Goal: Use online tool/utility: Use online tool/utility

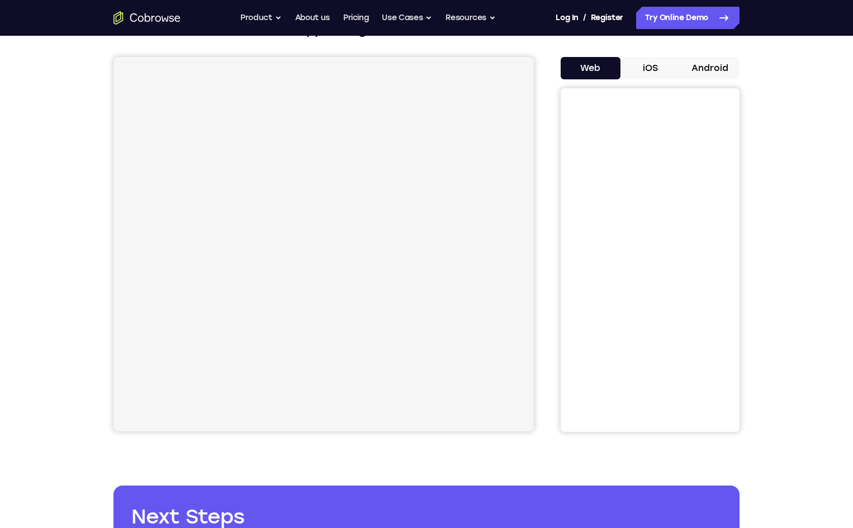
click at [665, 62] on button "iOS" at bounding box center [651, 68] width 60 height 22
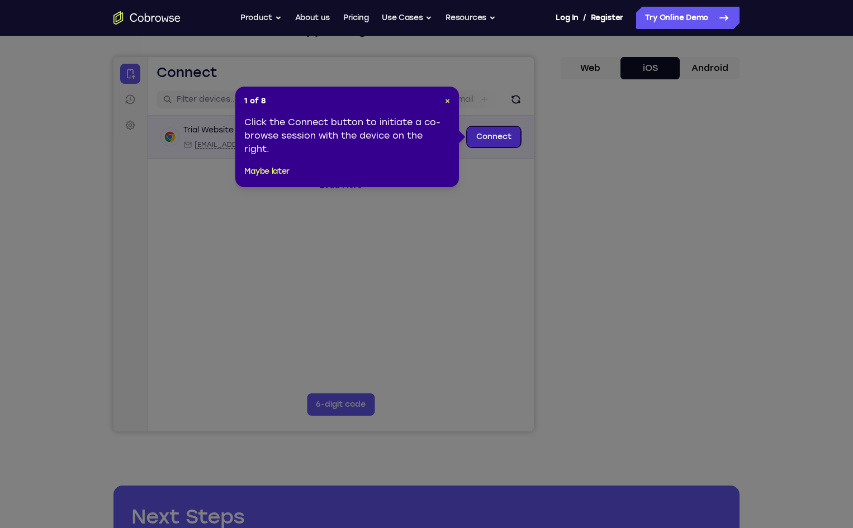
click at [485, 135] on link "Connect" at bounding box center [494, 137] width 53 height 20
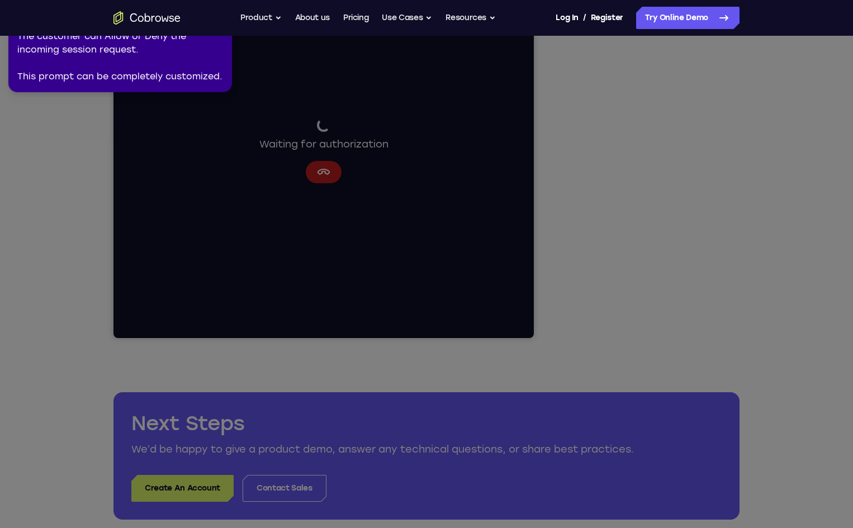
scroll to position [182, 0]
click at [499, 216] on icon at bounding box center [429, 262] width 866 height 533
drag, startPoint x: 499, startPoint y: 216, endPoint x: 653, endPoint y: 8, distance: 258.7
click at [653, 8] on body "Open main menu Go back Powerful, Flexible and Trustworthy. Avoid all extra fric…" at bounding box center [426, 423] width 853 height 1211
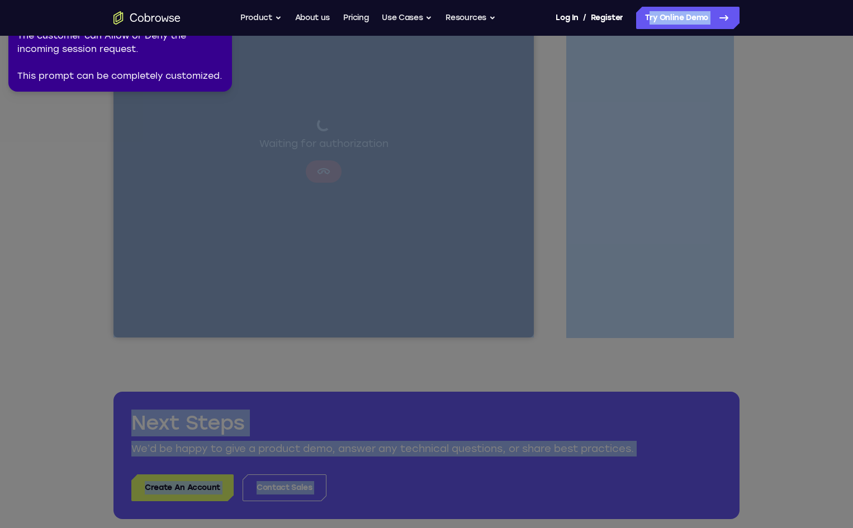
click at [649, 95] on icon at bounding box center [429, 262] width 866 height 533
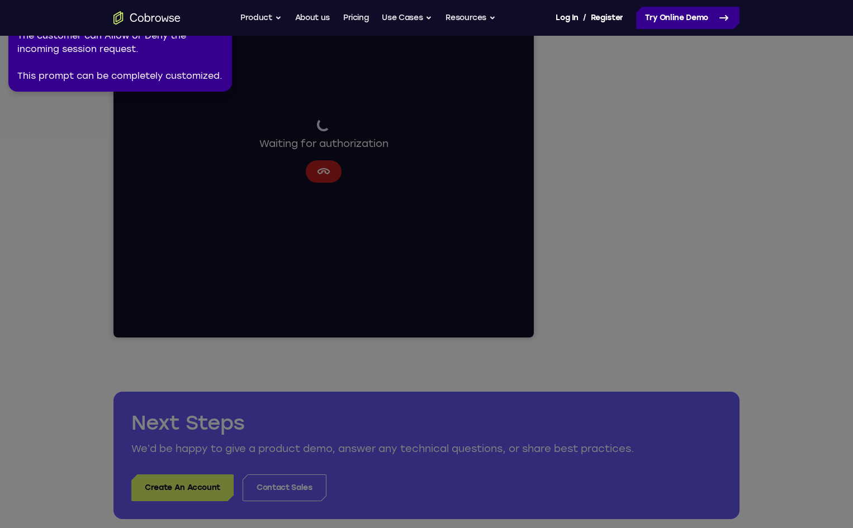
click at [694, 21] on link "Try Online Demo" at bounding box center [687, 18] width 103 height 22
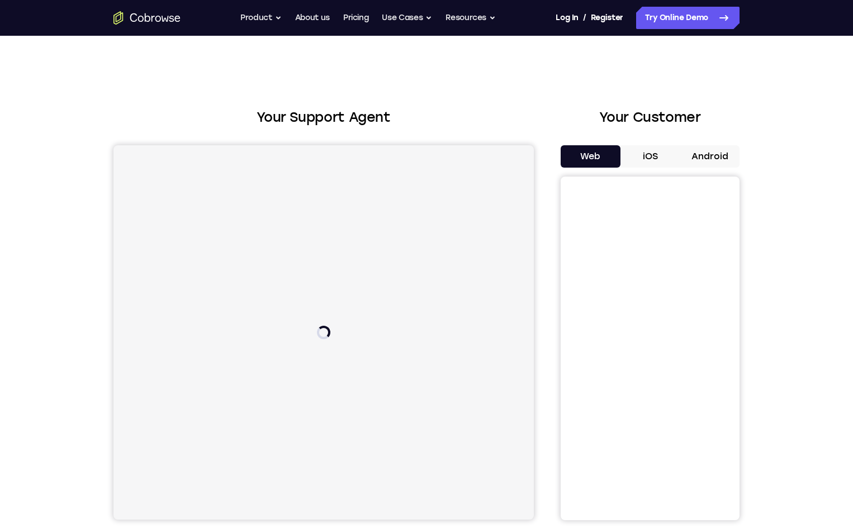
click at [654, 155] on button "iOS" at bounding box center [651, 156] width 60 height 22
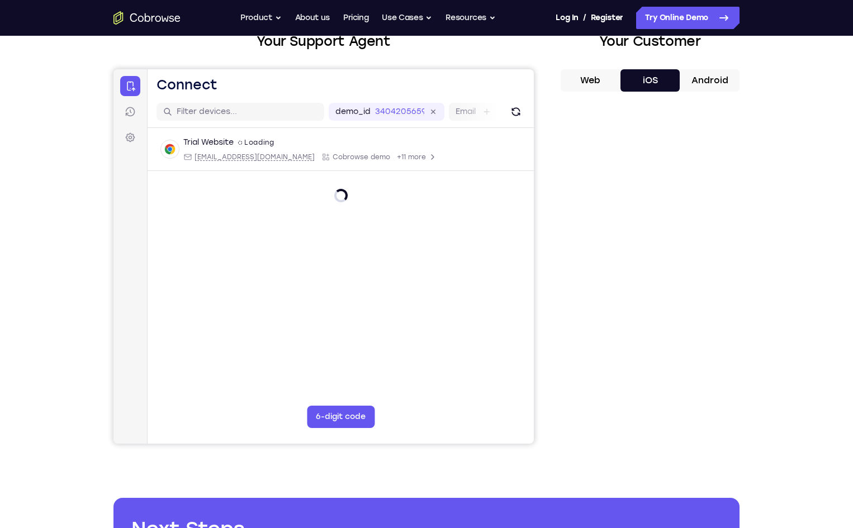
scroll to position [83, 0]
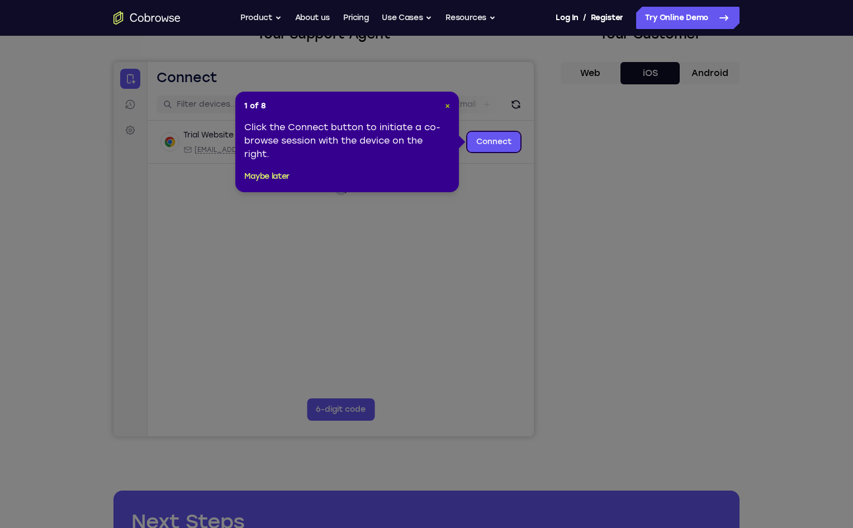
click at [448, 105] on span "×" at bounding box center [447, 106] width 5 height 10
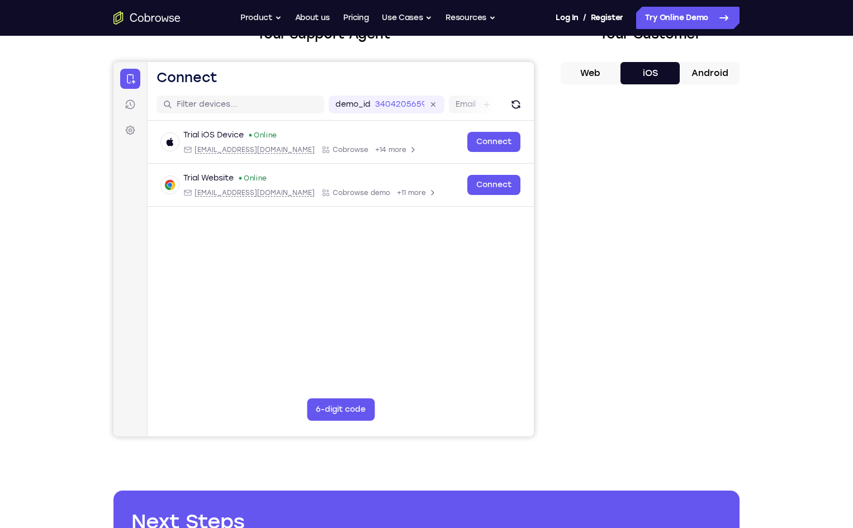
scroll to position [83, 0]
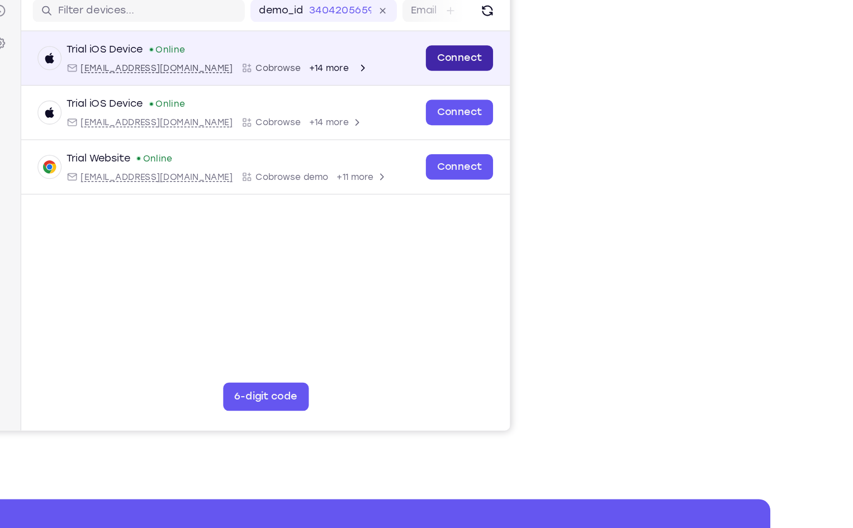
click at [380, 34] on link "Connect" at bounding box center [358, 37] width 53 height 20
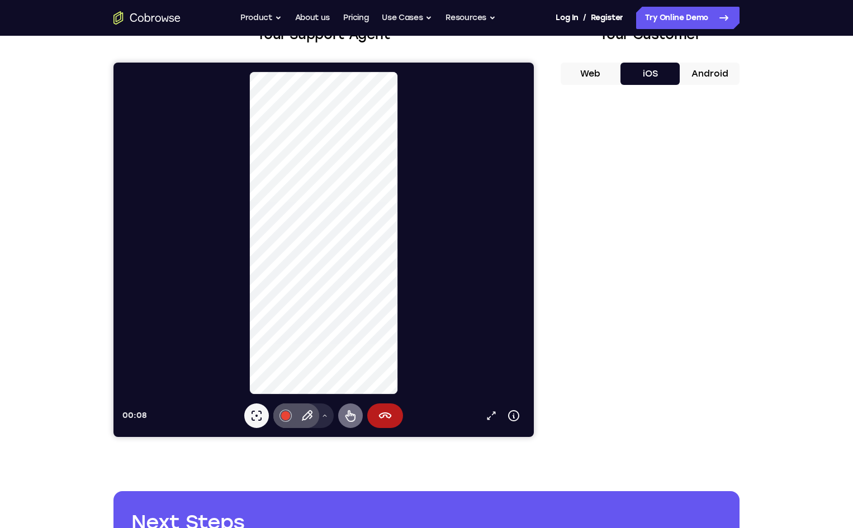
click at [346, 418] on icon at bounding box center [350, 415] width 13 height 13
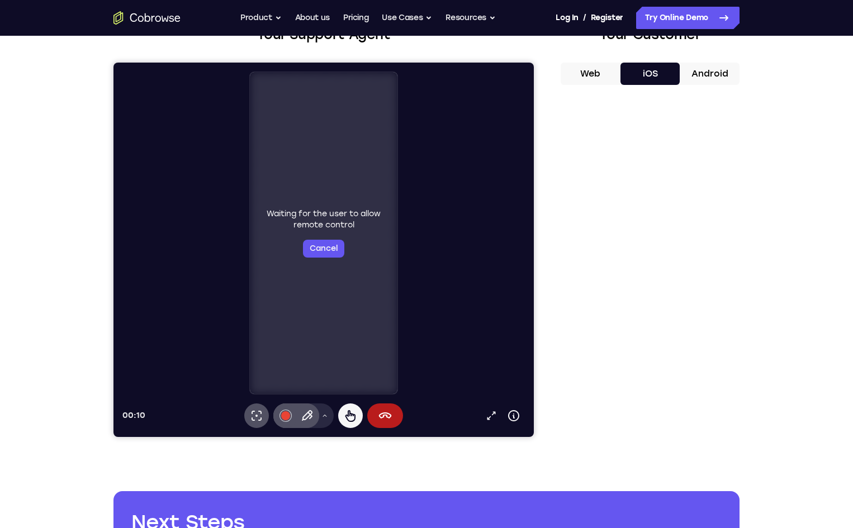
click at [373, 268] on div "Waiting for the user to allow remote control Cancel" at bounding box center [324, 233] width 148 height 322
click at [332, 247] on button "Cancel" at bounding box center [323, 249] width 41 height 18
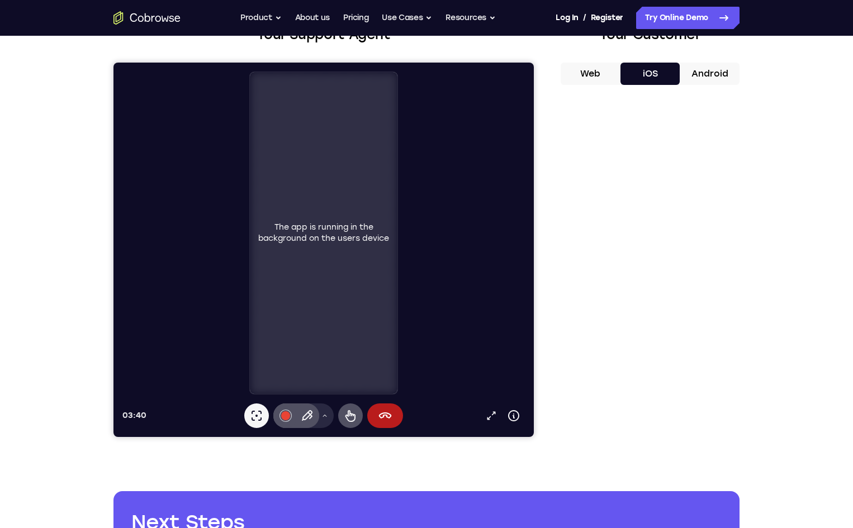
click at [803, 240] on div "Your Support Agent Your Customer Web iOS Android Next Steps We’d be happy to gi…" at bounding box center [426, 322] width 853 height 738
